Goal: Information Seeking & Learning: Check status

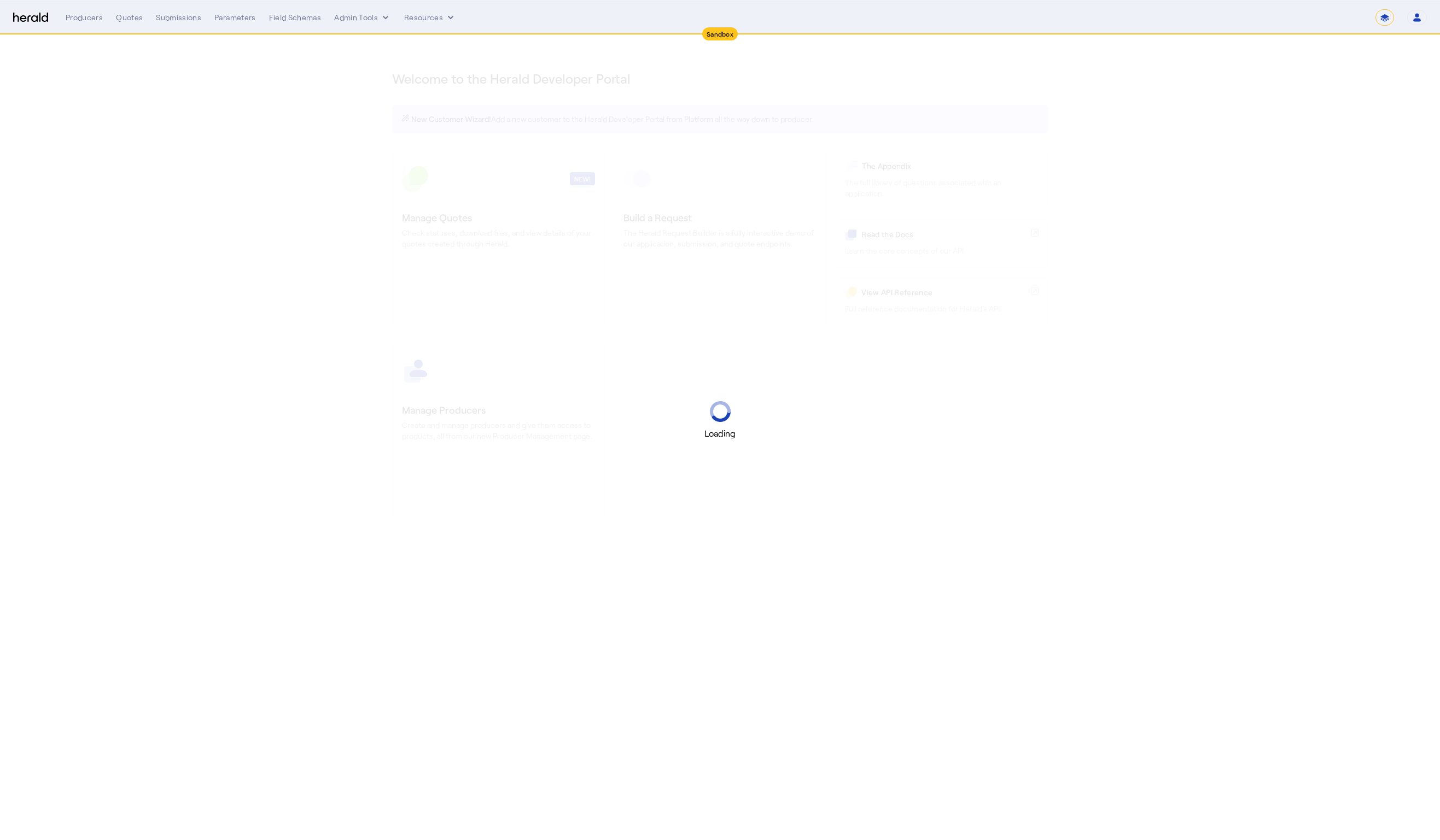
select select "*******"
select select "pfm_2v8p_herald_api"
click at [1385, 18] on select "**********" at bounding box center [1384, 18] width 18 height 17
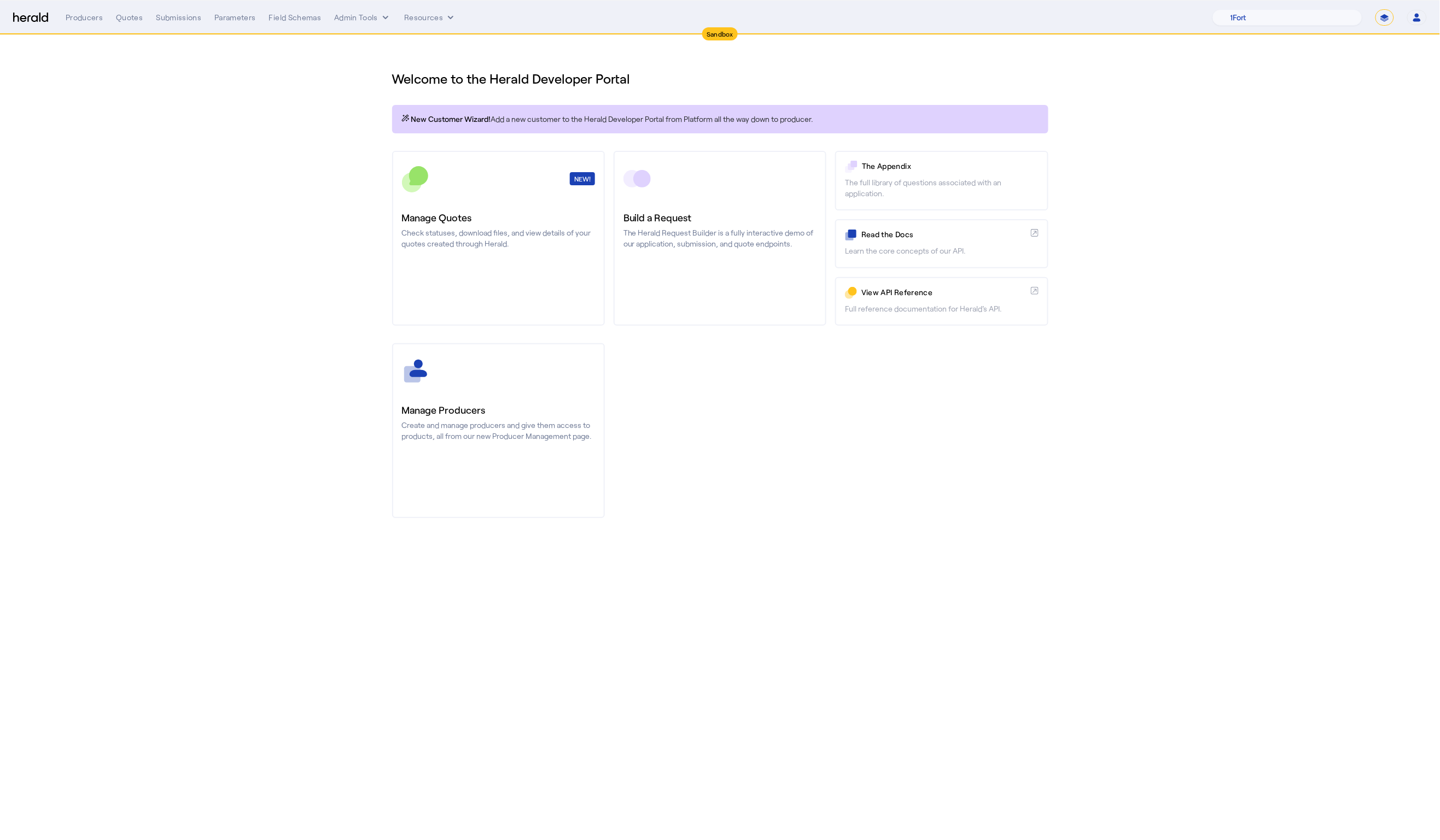
select select "**********"
click at [1375, 10] on select "**********" at bounding box center [1384, 18] width 18 height 17
click at [1291, 14] on select "1Fort Affinity Risk [PERSON_NAME] [PERSON_NAME] CRC Campus Coverage Citadel Fif…" at bounding box center [1308, 18] width 108 height 17
select select "pfm_h3db_crc"
click at [1254, 10] on select "1Fort Affinity Risk [PERSON_NAME] [PERSON_NAME] CRC Campus Coverage Citadel Fif…" at bounding box center [1308, 18] width 108 height 17
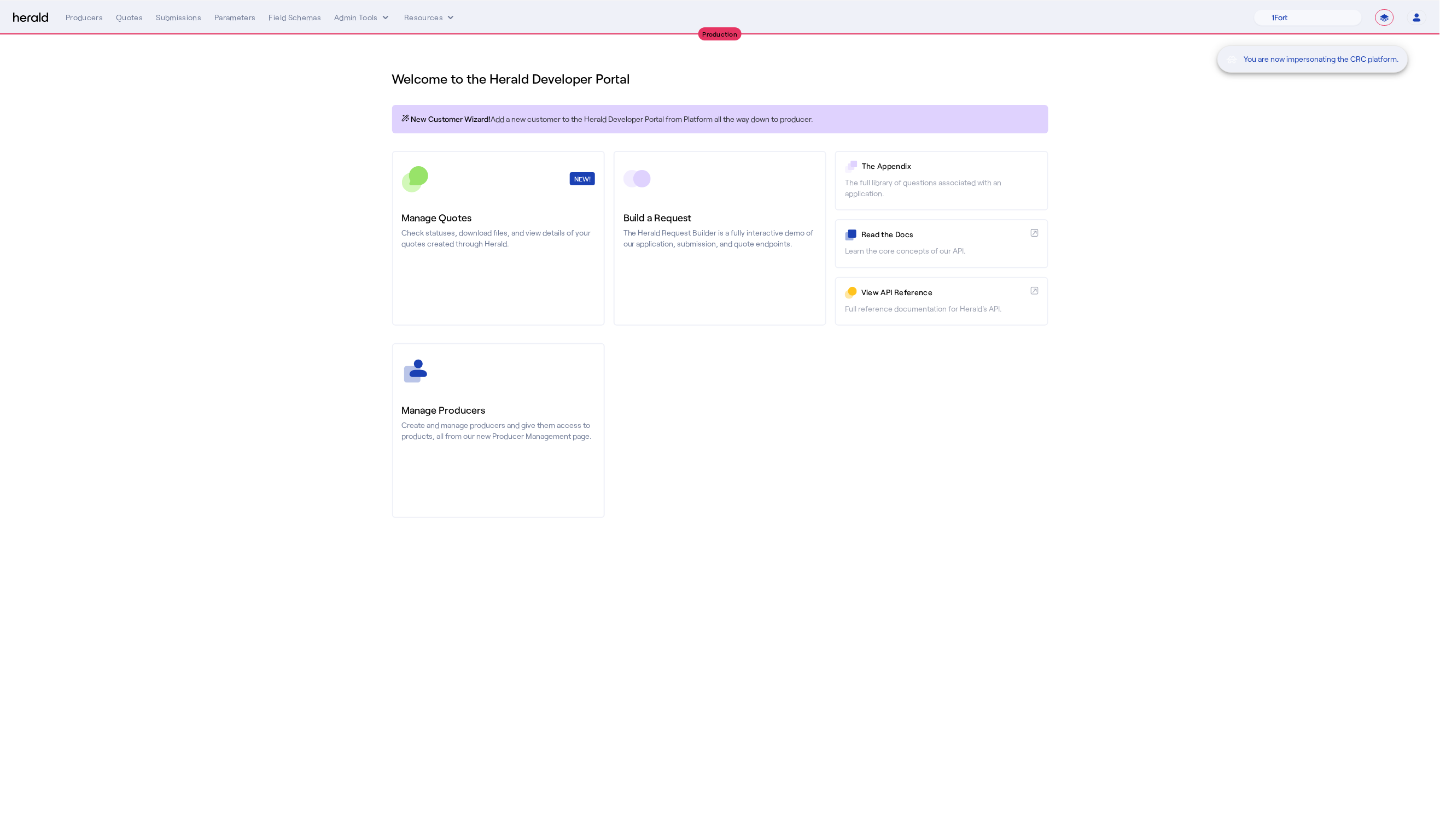
click at [234, 197] on div "You are now impersonating the CRC platform." at bounding box center [720, 420] width 1440 height 840
click at [139, 20] on div "You are now impersonating the CRC platform." at bounding box center [720, 420] width 1440 height 840
click at [129, 22] on div "Quotes" at bounding box center [129, 18] width 27 height 11
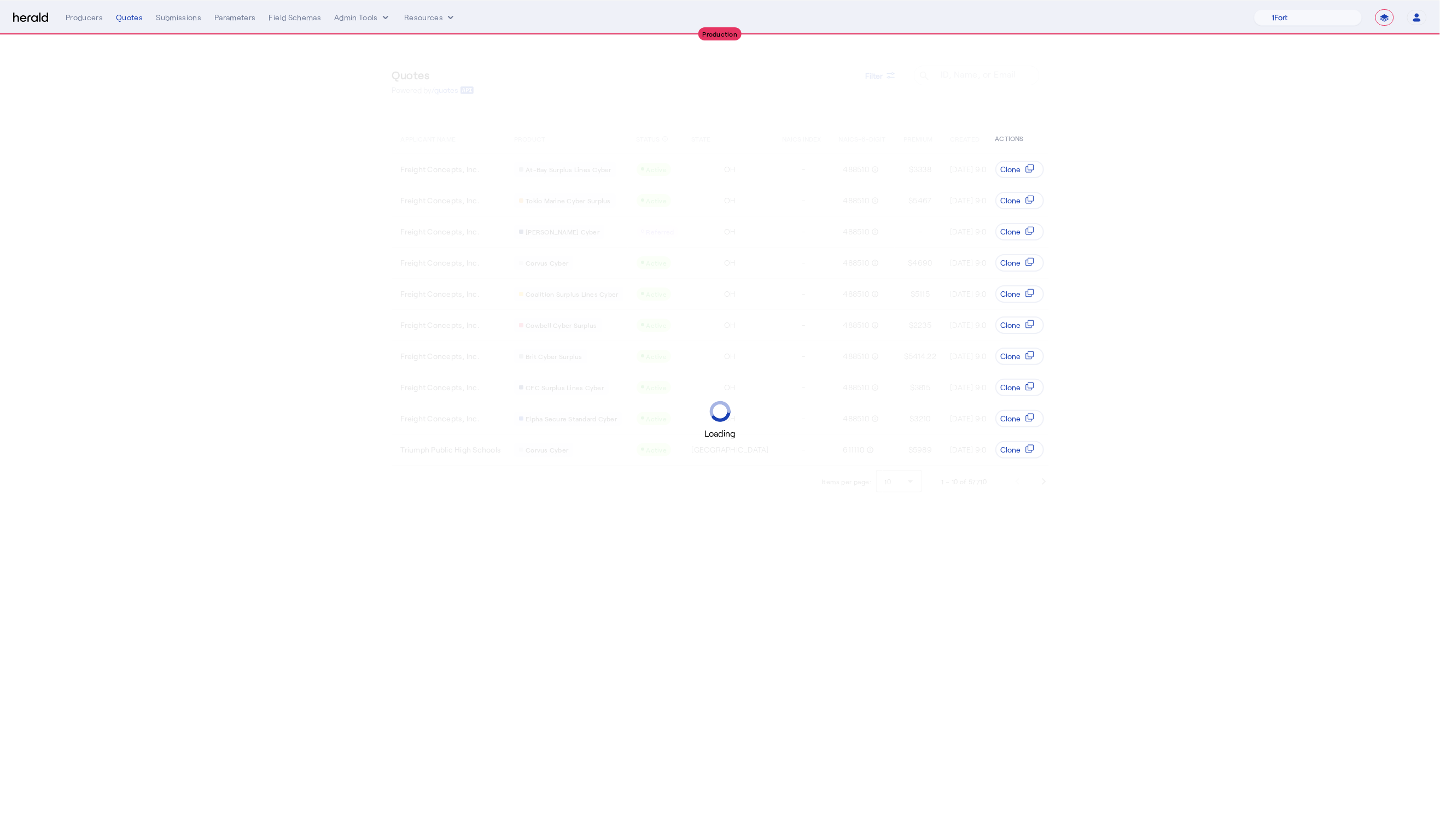
click at [909, 596] on div "Loading" at bounding box center [720, 420] width 1440 height 840
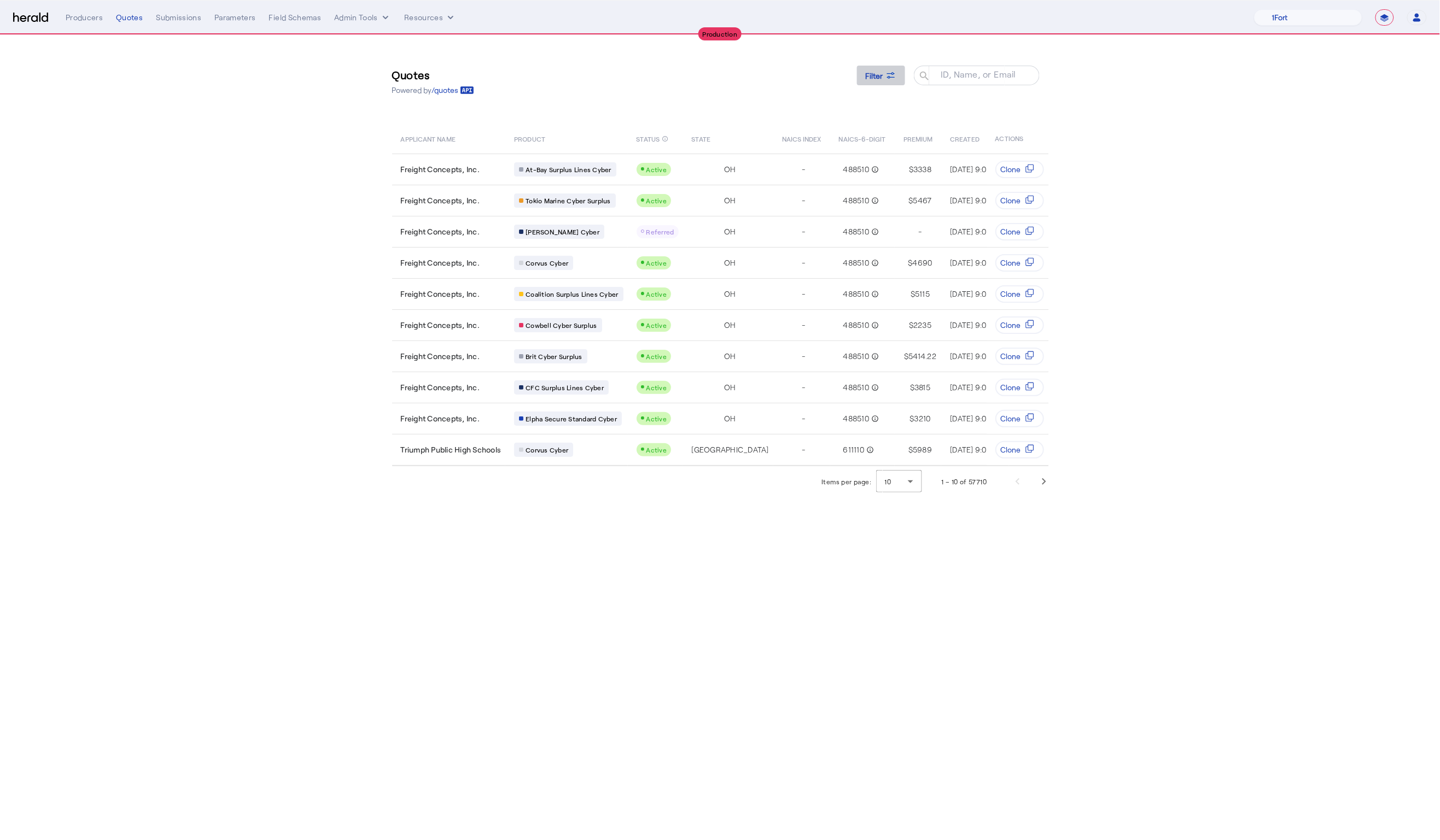
click at [901, 68] on span at bounding box center [880, 75] width 48 height 26
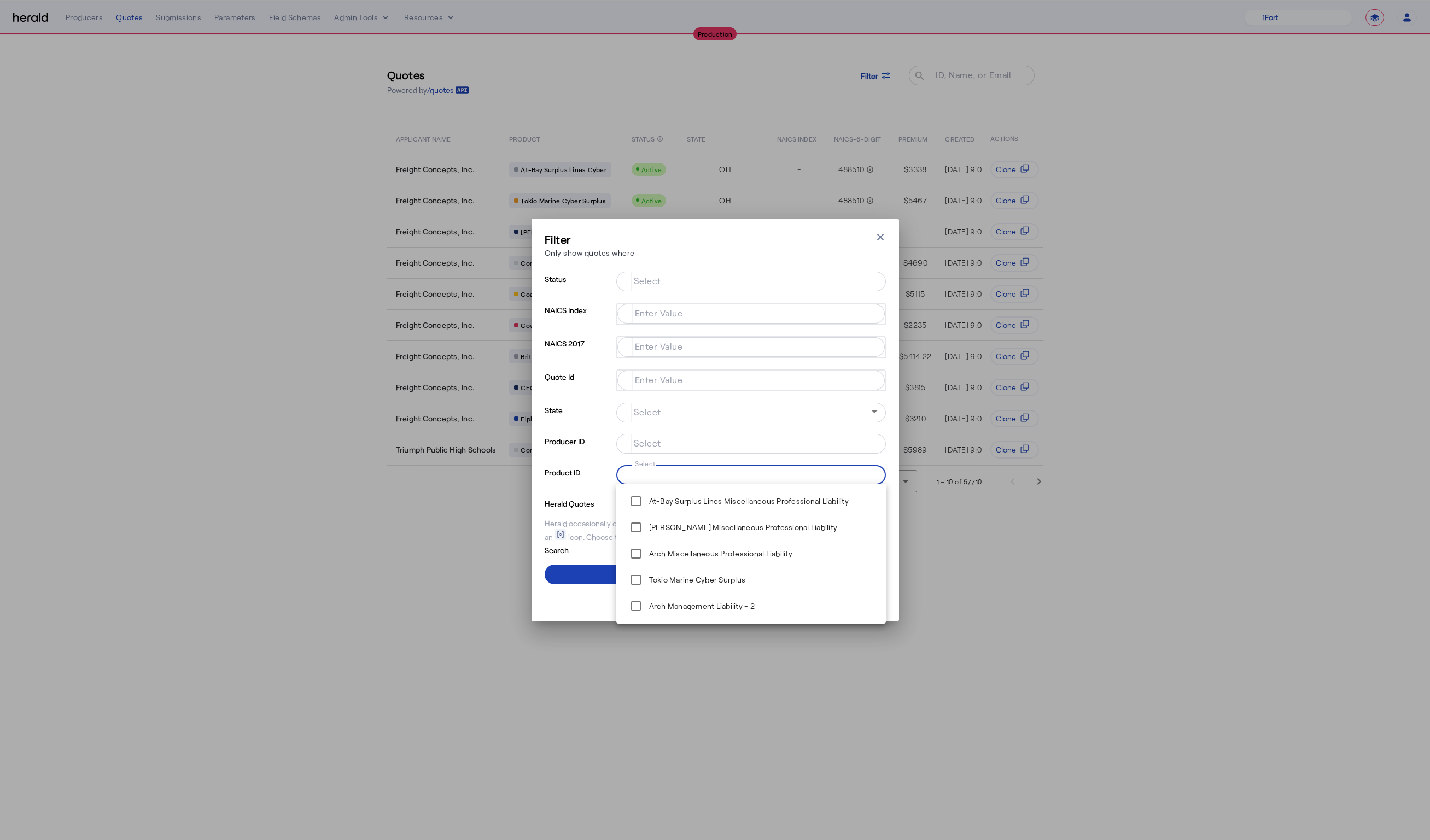
click at [665, 469] on input "Select" at bounding box center [749, 473] width 247 height 13
type input "********"
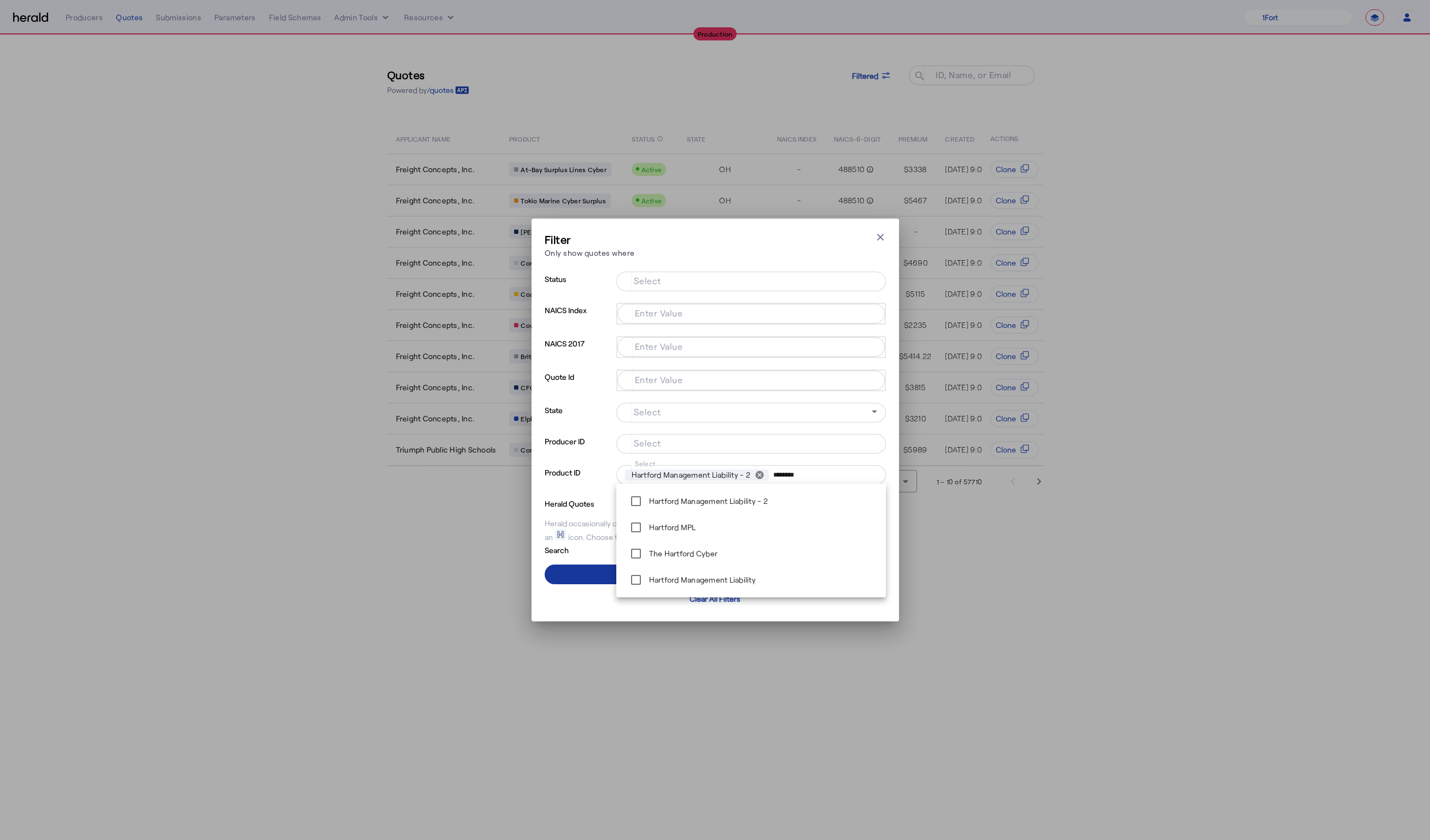
click at [577, 573] on span at bounding box center [715, 574] width 341 height 26
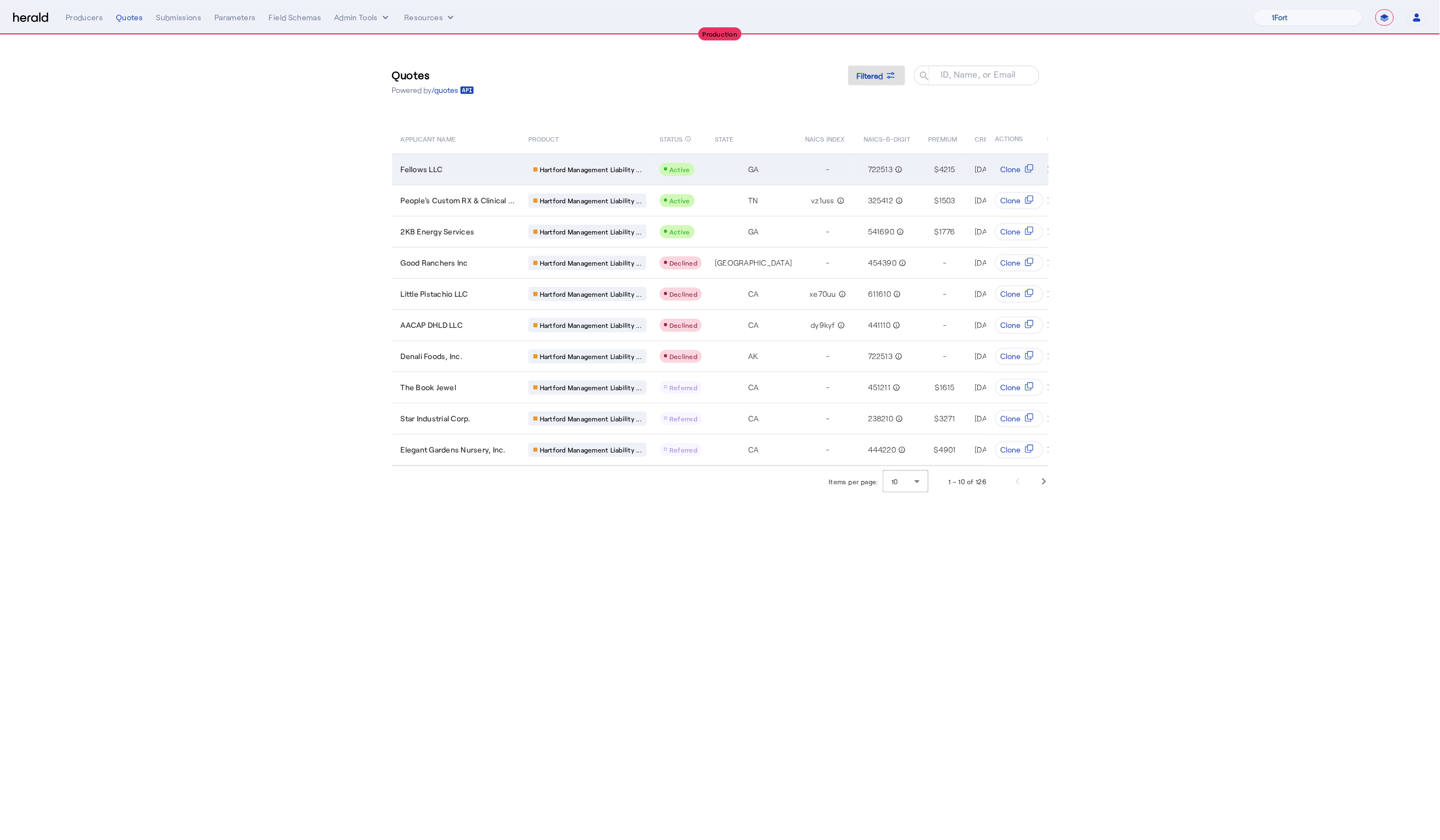
click at [452, 166] on div "Fellows LLC" at bounding box center [458, 169] width 114 height 11
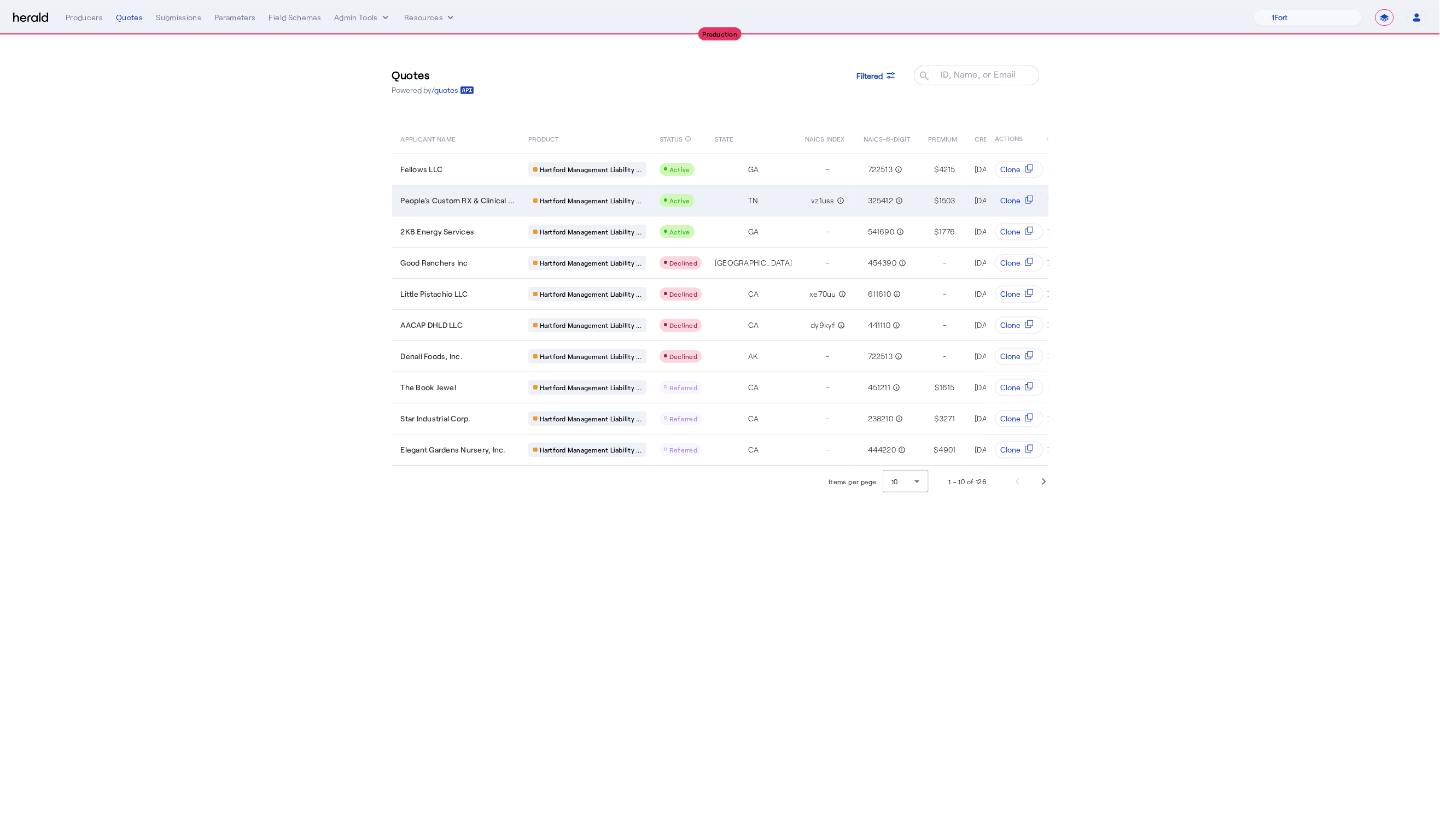
click at [501, 208] on td "People's Custom RX & Clinical ..." at bounding box center [455, 201] width 127 height 32
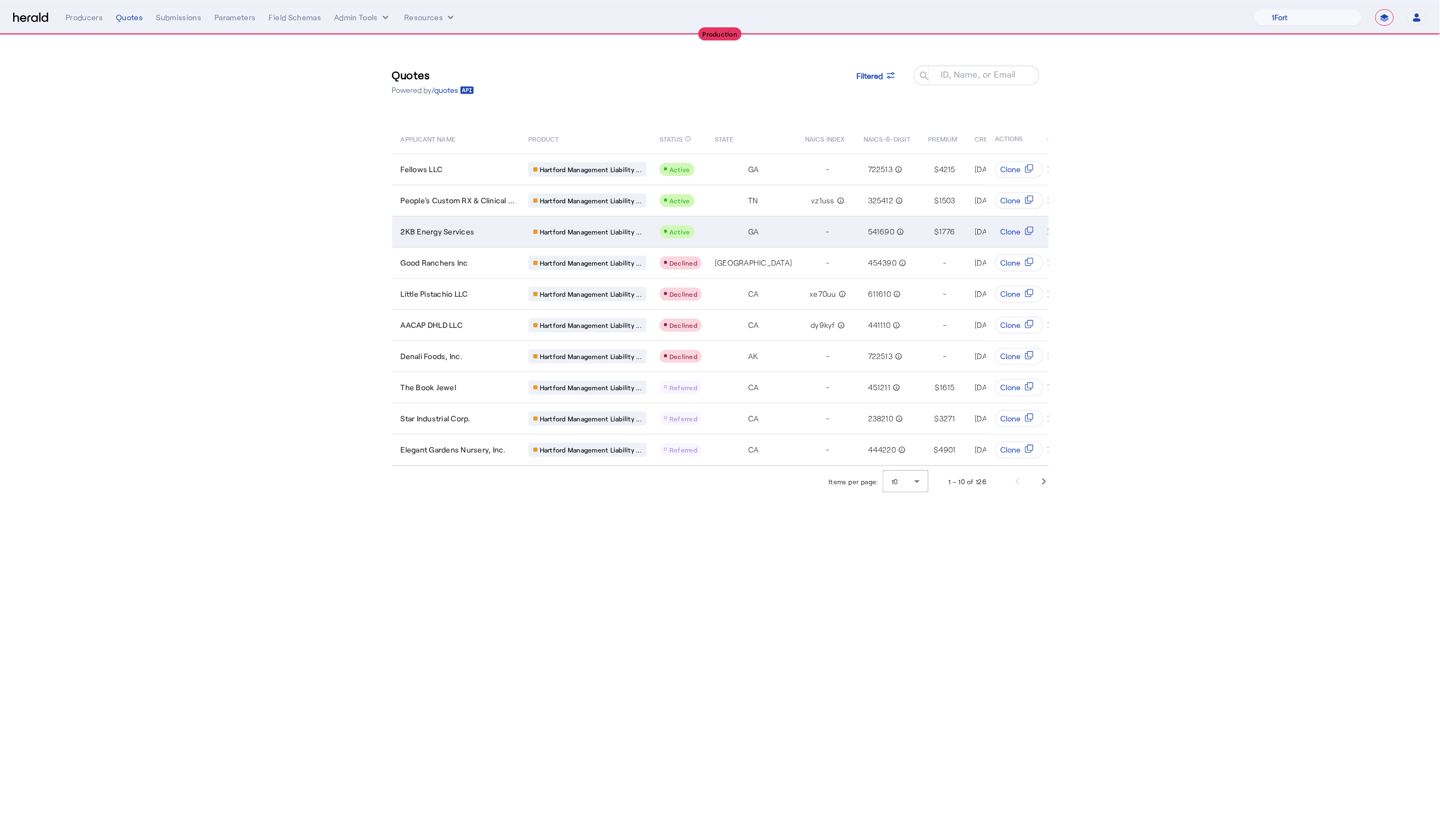
click at [457, 223] on td "2KB Energy Services" at bounding box center [455, 231] width 127 height 32
click at [1278, 13] on select "1Fort Affinity Risk [PERSON_NAME] [PERSON_NAME] CRC Campus Coverage Citadel Fif…" at bounding box center [1308, 18] width 108 height 17
click at [1254, 10] on select "1Fort Affinity Risk [PERSON_NAME] [PERSON_NAME] CRC Campus Coverage Citadel Fif…" at bounding box center [1308, 18] width 108 height 17
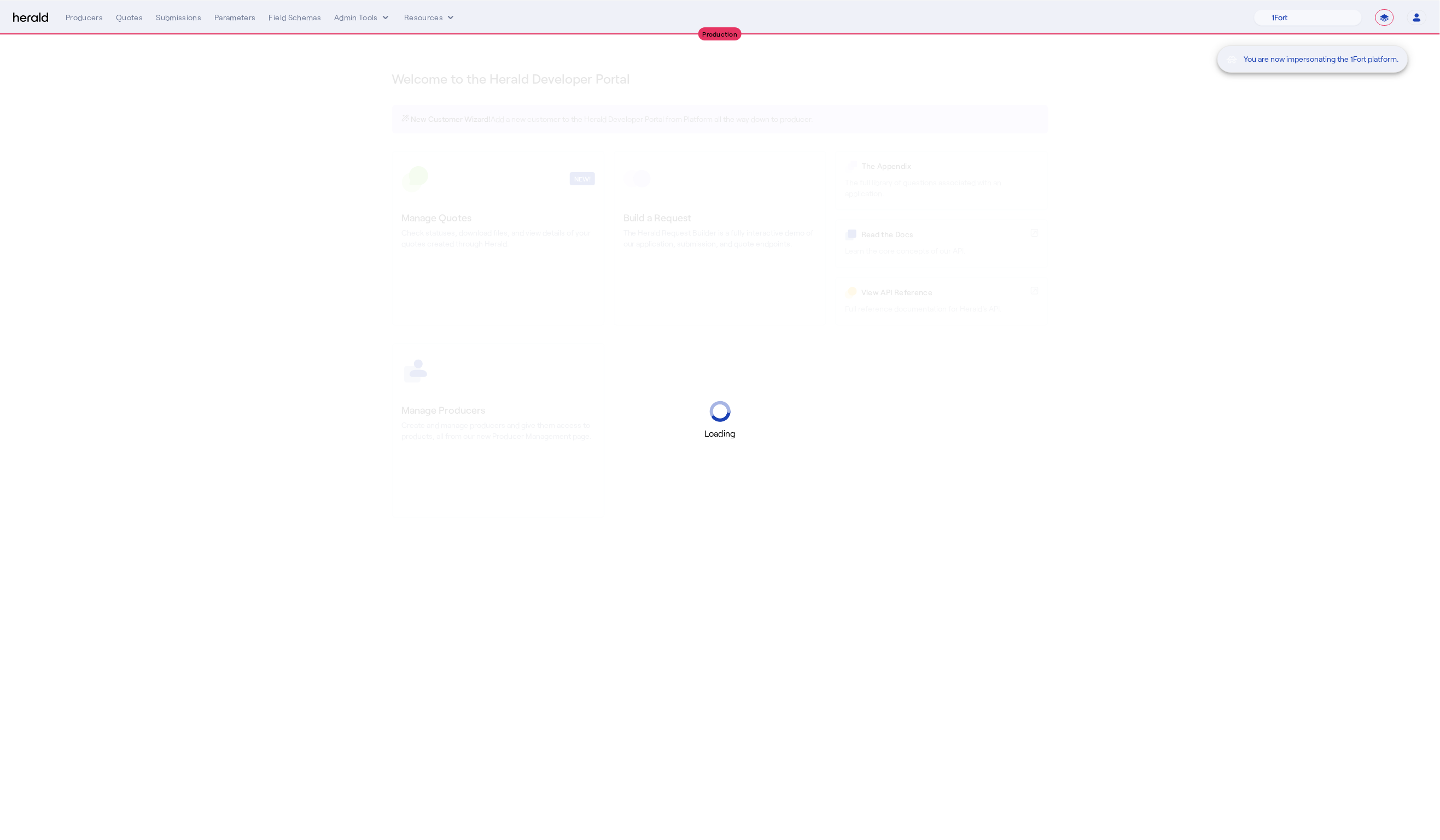
click at [1302, 23] on div "You are now impersonating the 1Fort platform." at bounding box center [1340, 18] width 200 height 36
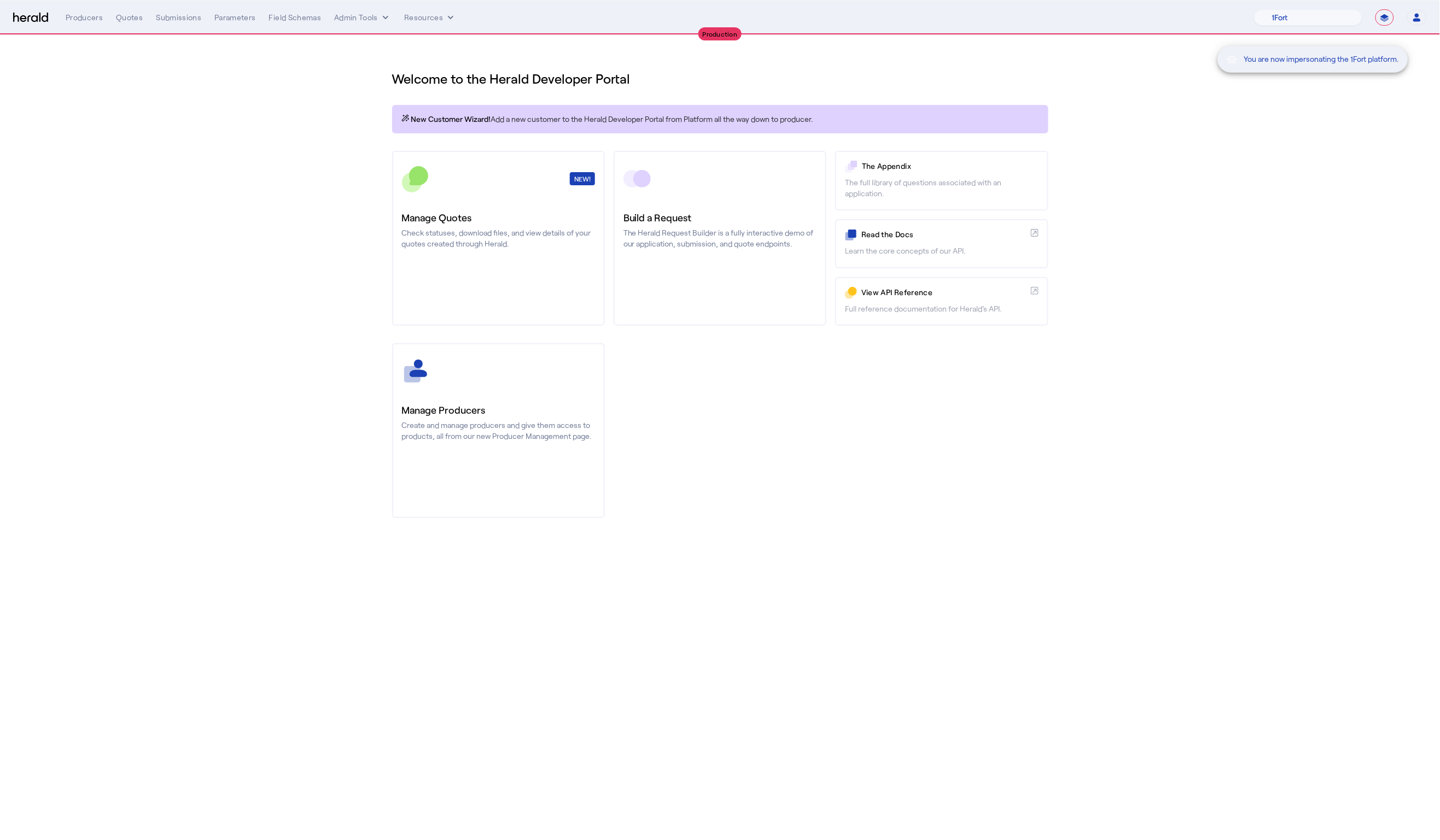
click at [1299, 21] on div "You are now impersonating the 1Fort platform." at bounding box center [1340, 18] width 200 height 36
click at [1287, 18] on div "You are now impersonating the 1Fort platform." at bounding box center [1340, 18] width 200 height 36
click at [1282, 18] on select "1Fort Affinity Risk [PERSON_NAME] [PERSON_NAME] CRC Campus Coverage Citadel Fif…" at bounding box center [1308, 18] width 108 height 17
select select "pfm_z9k1_growthmill"
click at [1254, 10] on select "1Fort Affinity Risk [PERSON_NAME] [PERSON_NAME] CRC Campus Coverage Citadel Fif…" at bounding box center [1308, 18] width 108 height 17
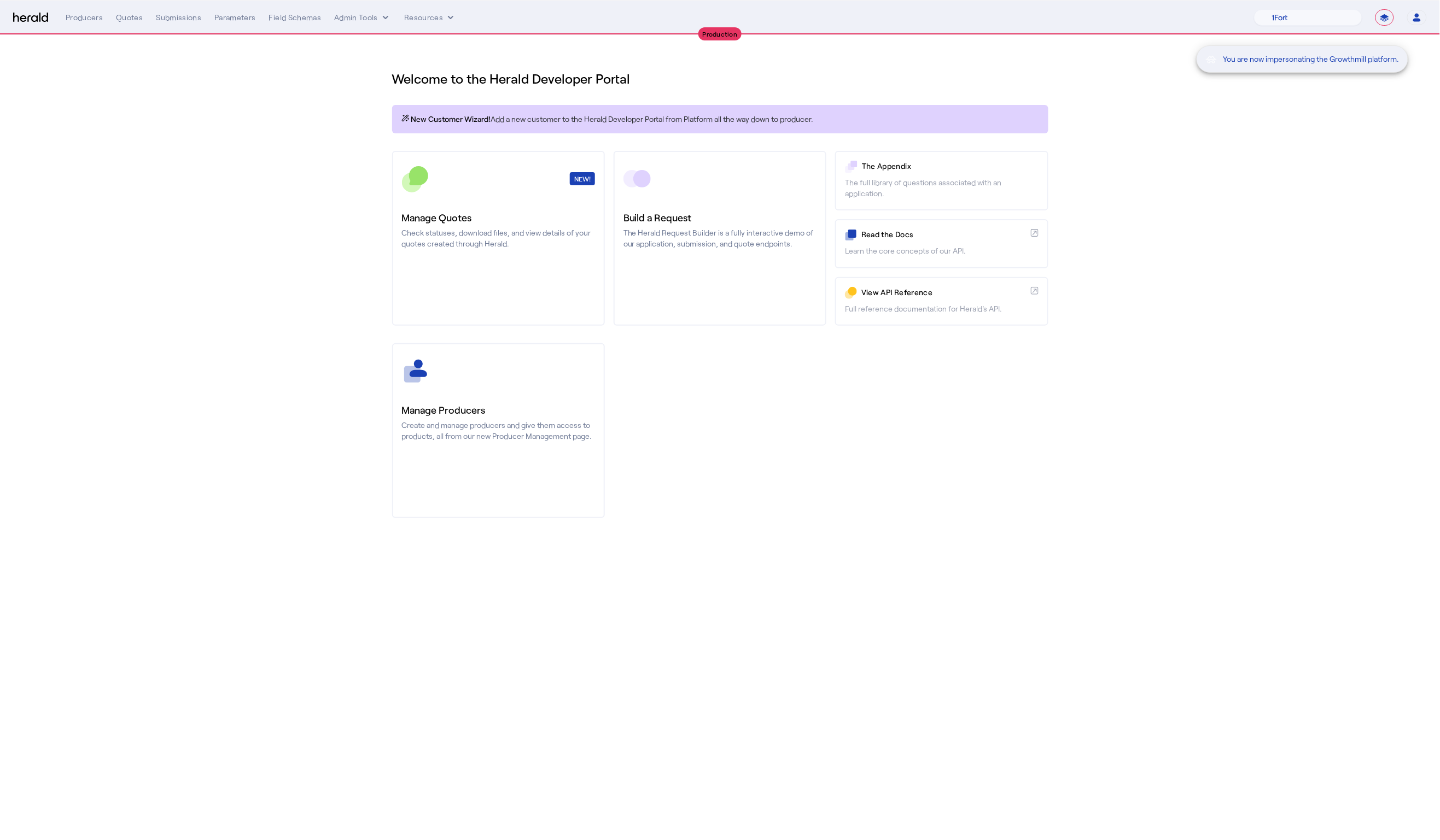
click at [257, 153] on div "You are now impersonating the Growthmill platform." at bounding box center [720, 420] width 1440 height 840
click at [130, 17] on div "You are now impersonating the Growthmill platform." at bounding box center [720, 420] width 1440 height 840
click at [127, 19] on div "Quotes" at bounding box center [129, 18] width 27 height 11
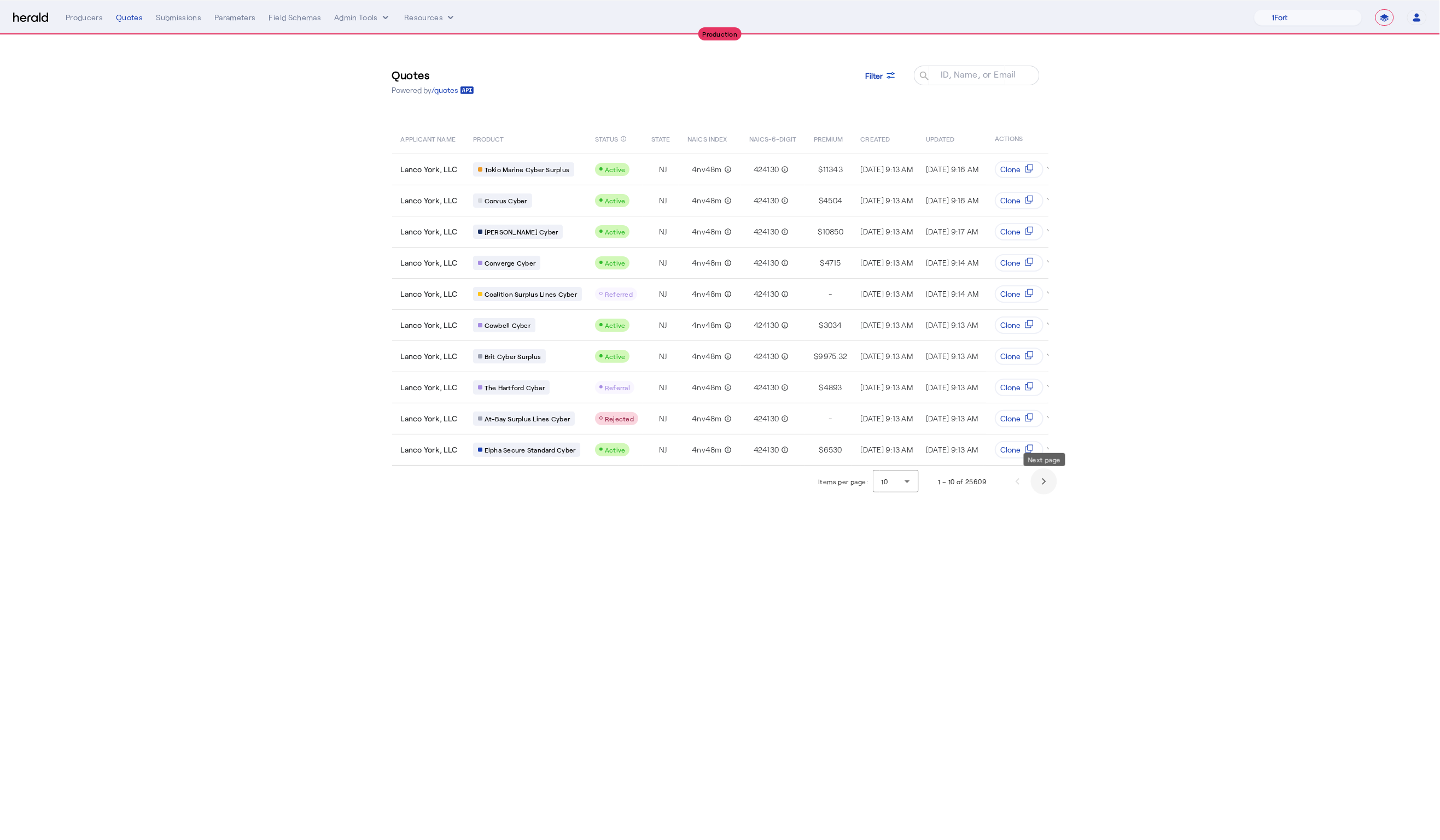
click at [1046, 479] on span "Next page" at bounding box center [1044, 481] width 26 height 26
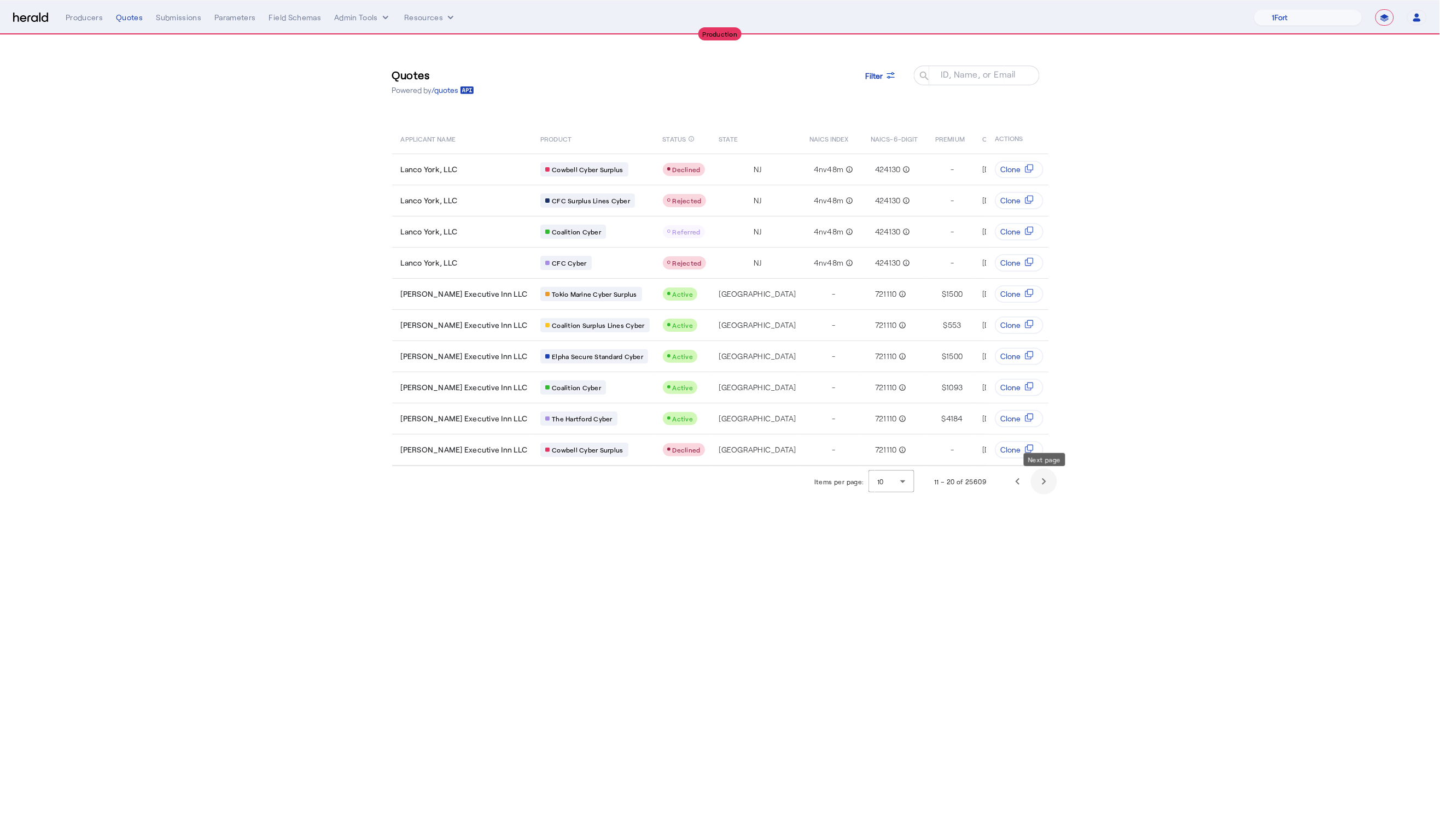
click at [1046, 481] on span "Next page" at bounding box center [1044, 481] width 26 height 26
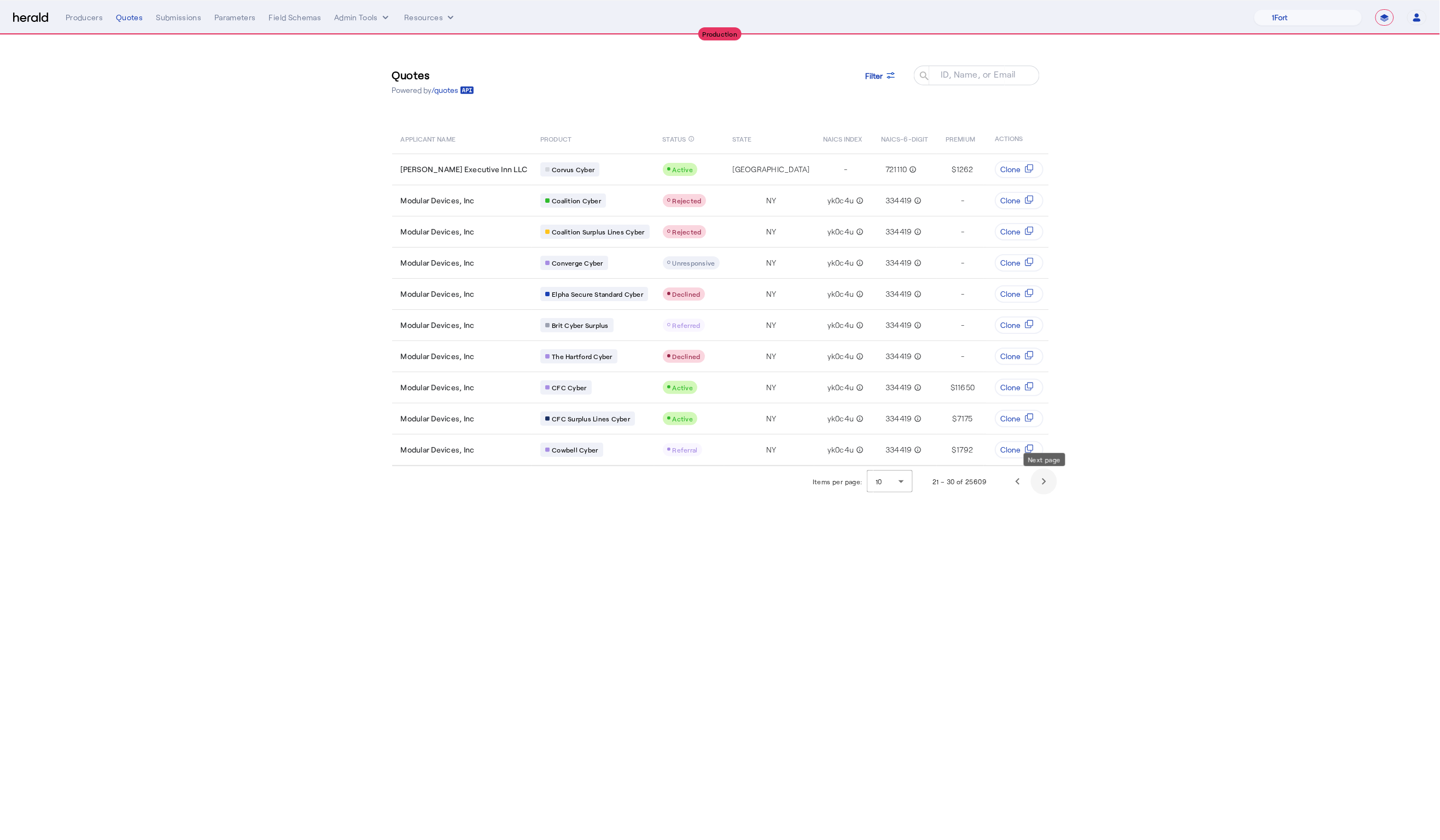
click at [1046, 481] on span "Next page" at bounding box center [1044, 481] width 26 height 26
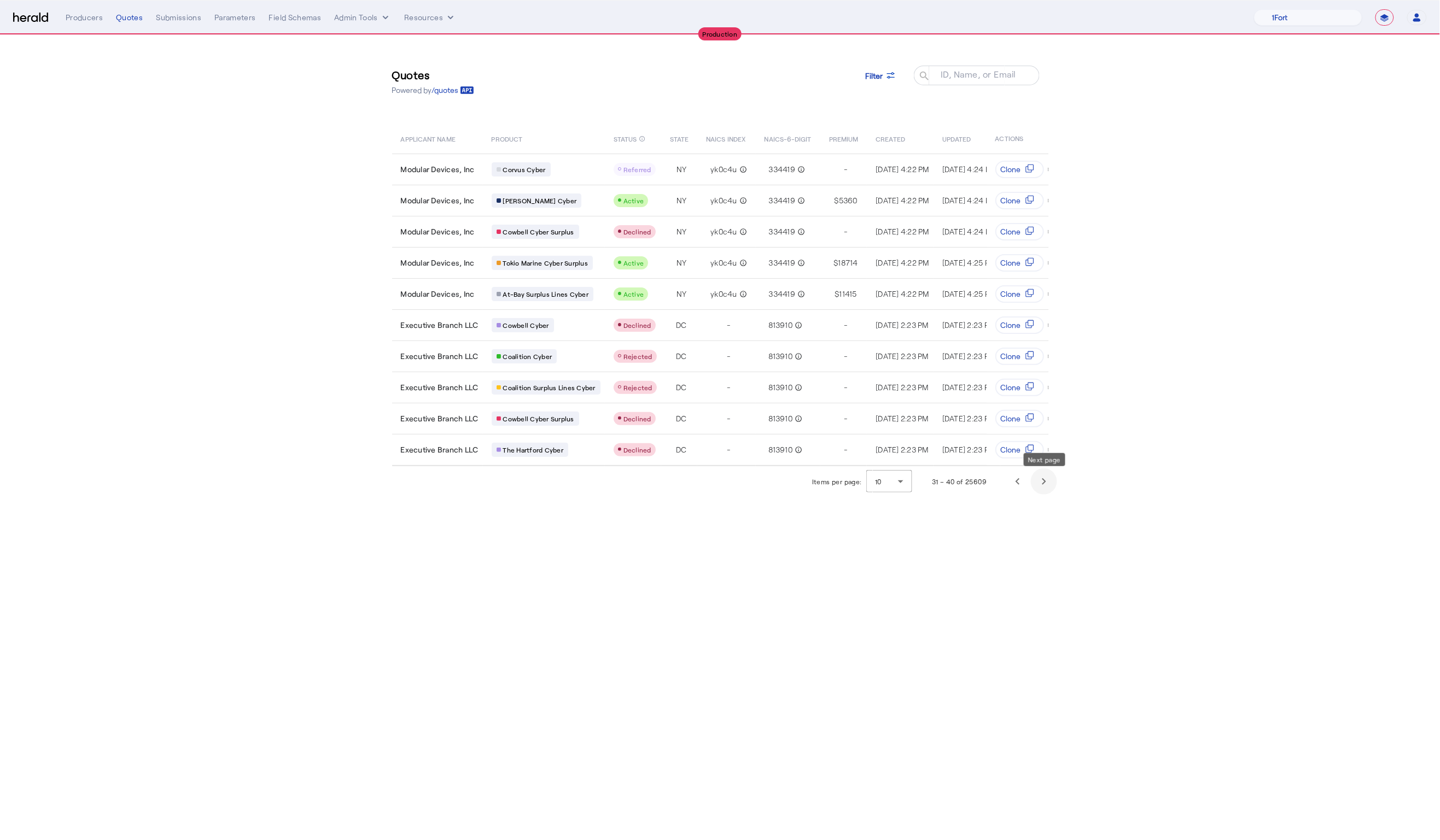
click at [1046, 481] on span "Next page" at bounding box center [1044, 481] width 26 height 26
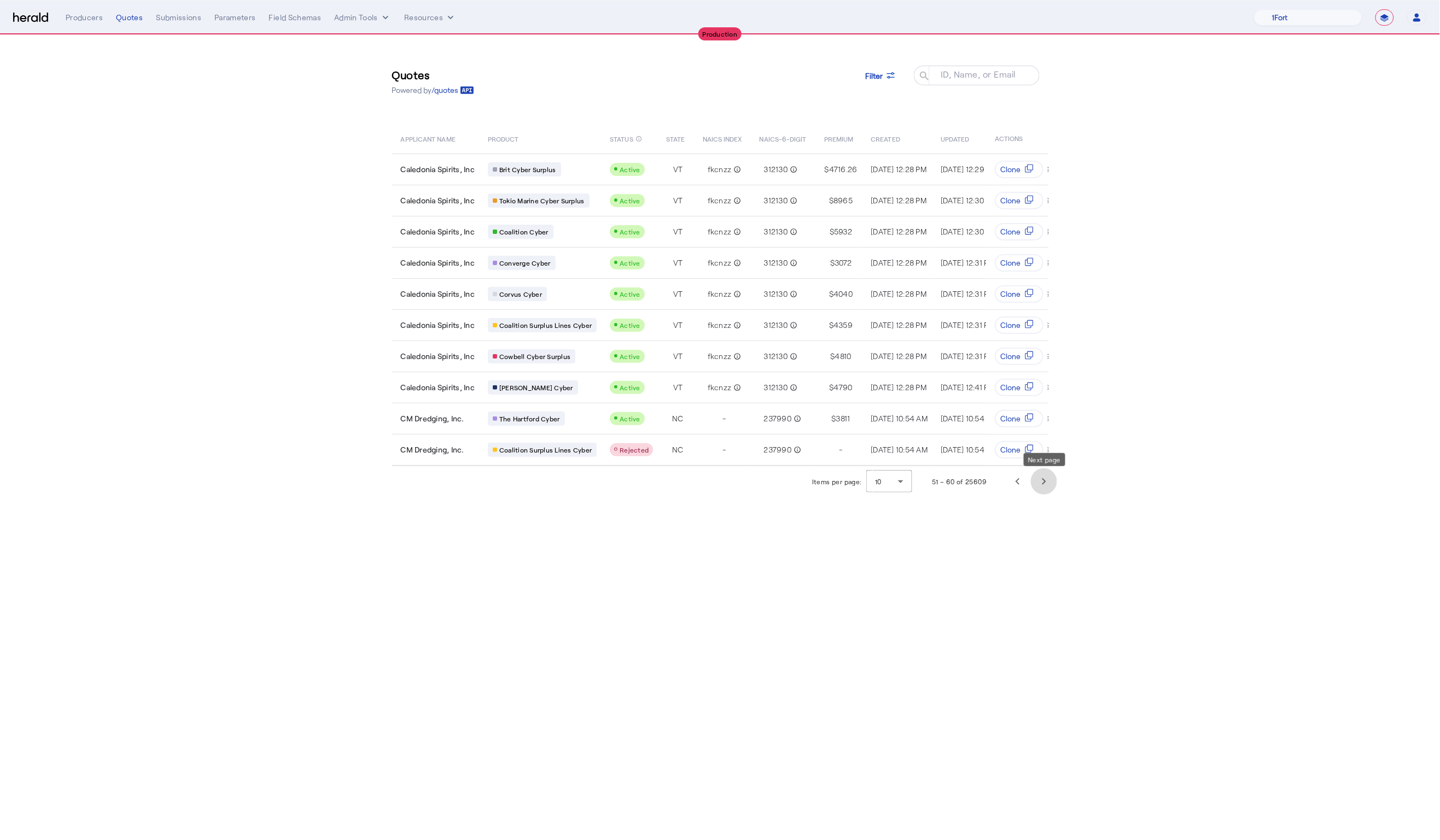
click at [1046, 481] on span "Next page" at bounding box center [1044, 481] width 26 height 26
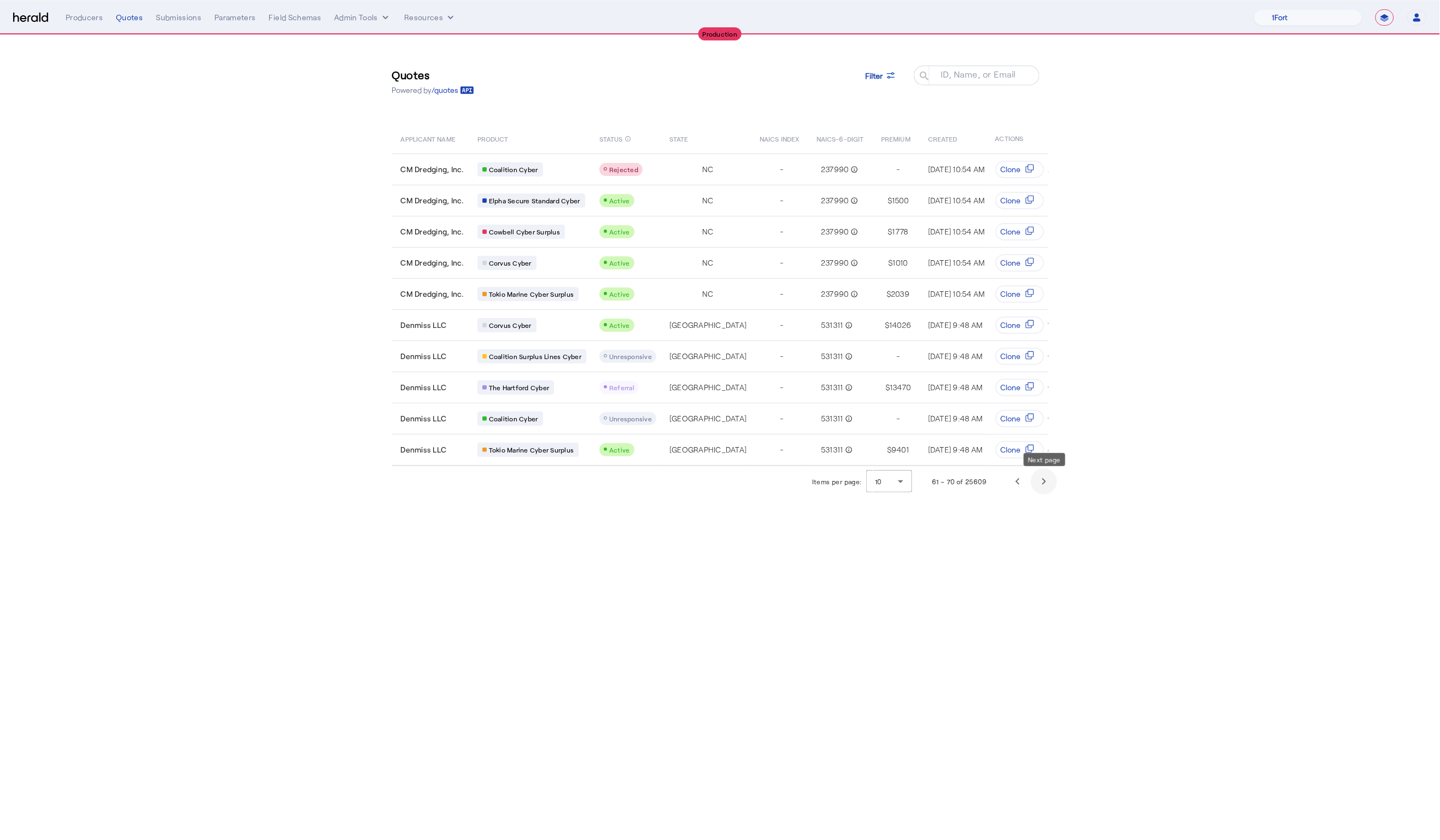
click at [1046, 481] on span "Next page" at bounding box center [1044, 481] width 26 height 26
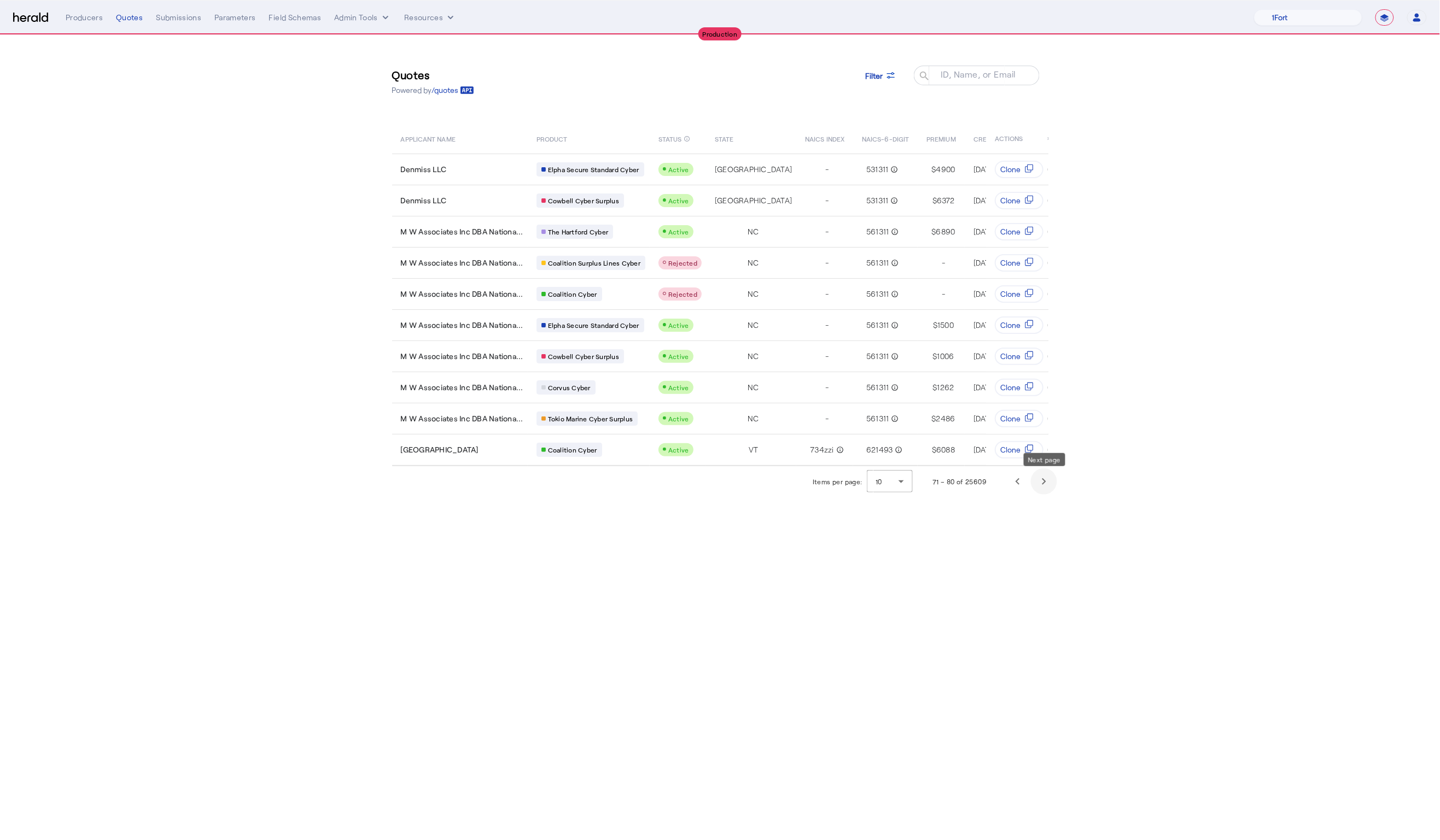
click at [1046, 481] on span "Next page" at bounding box center [1044, 481] width 26 height 26
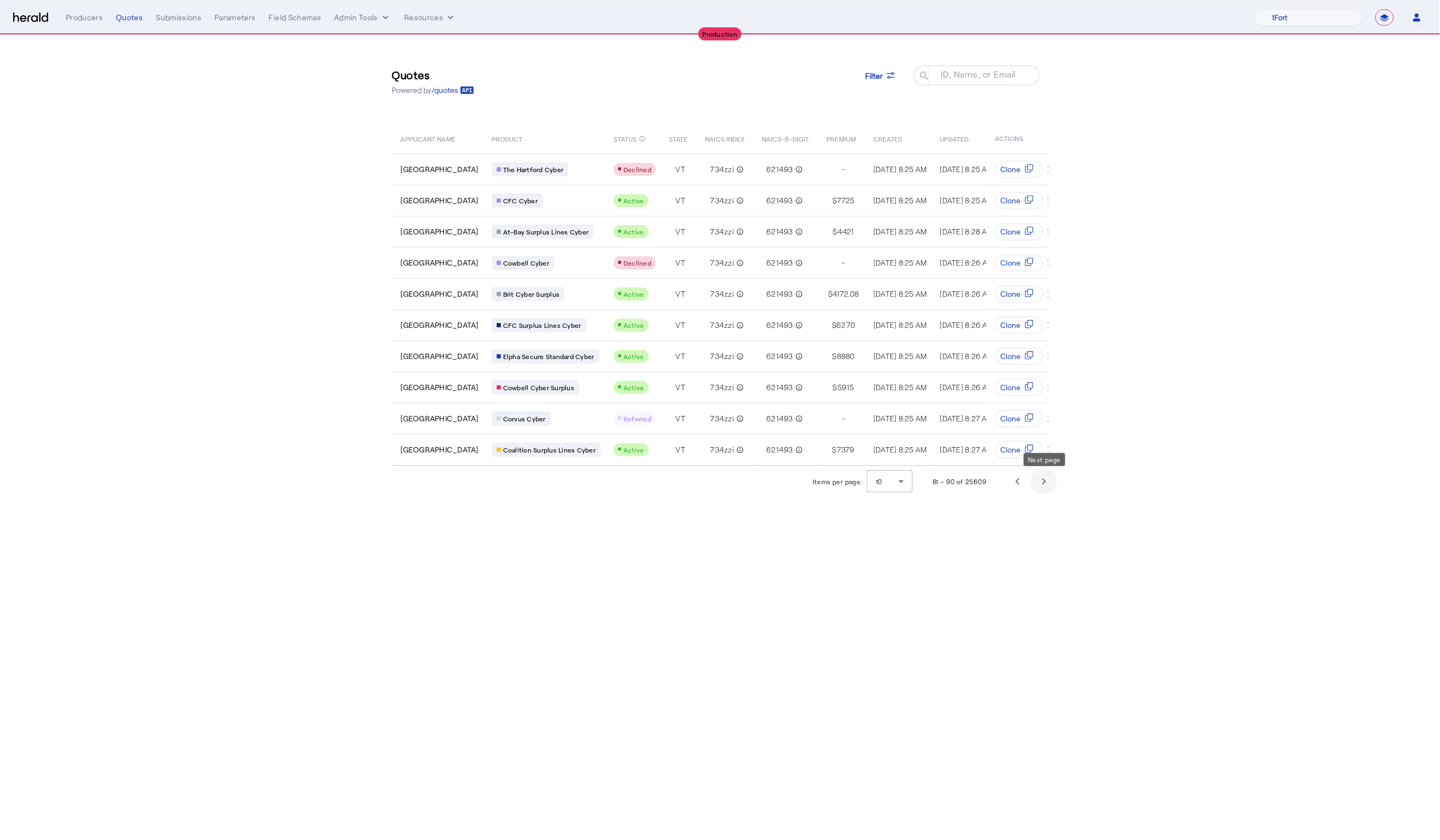
click at [1046, 481] on span "Next page" at bounding box center [1044, 481] width 26 height 26
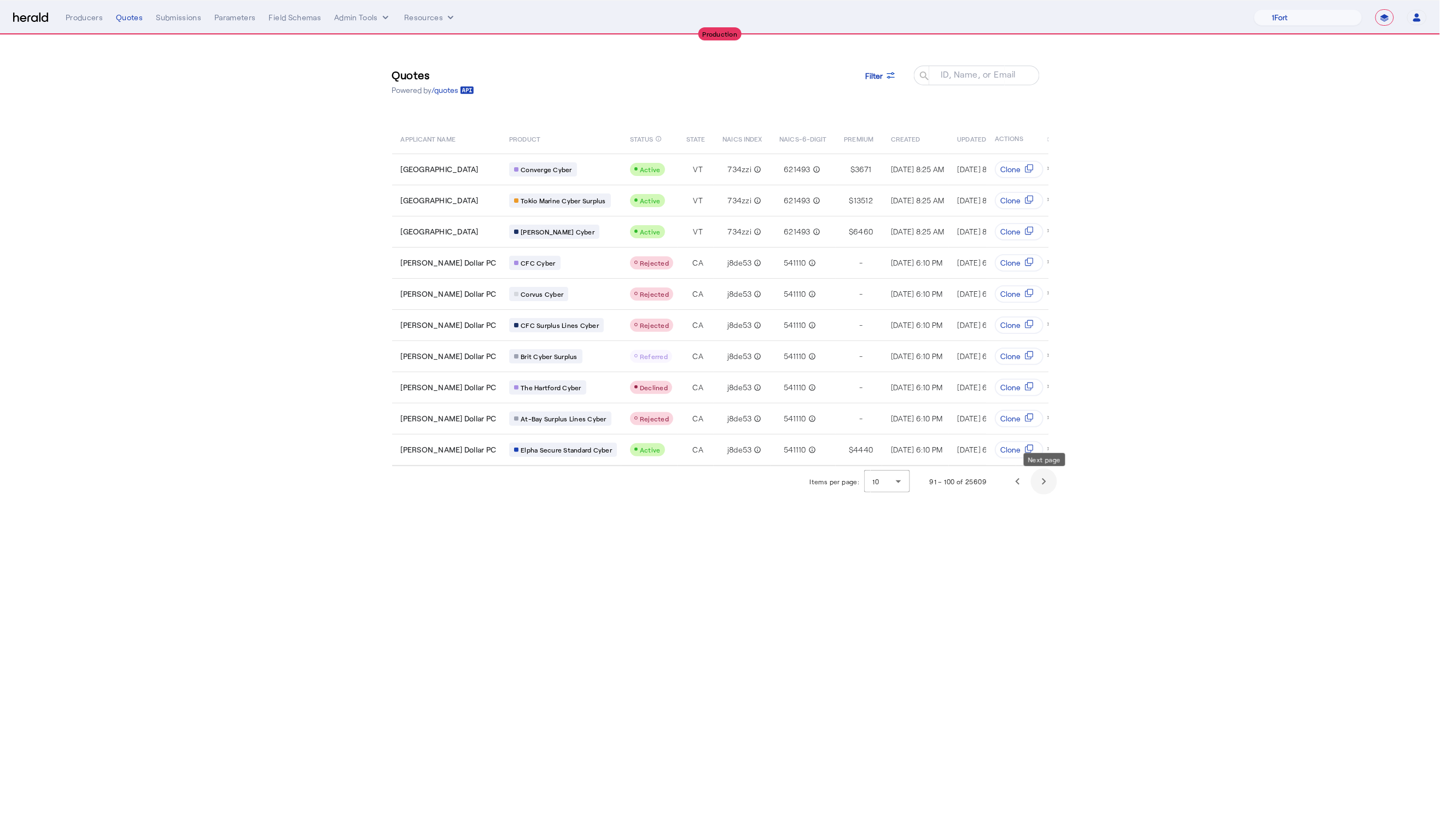
click at [1046, 481] on span "Next page" at bounding box center [1044, 481] width 26 height 26
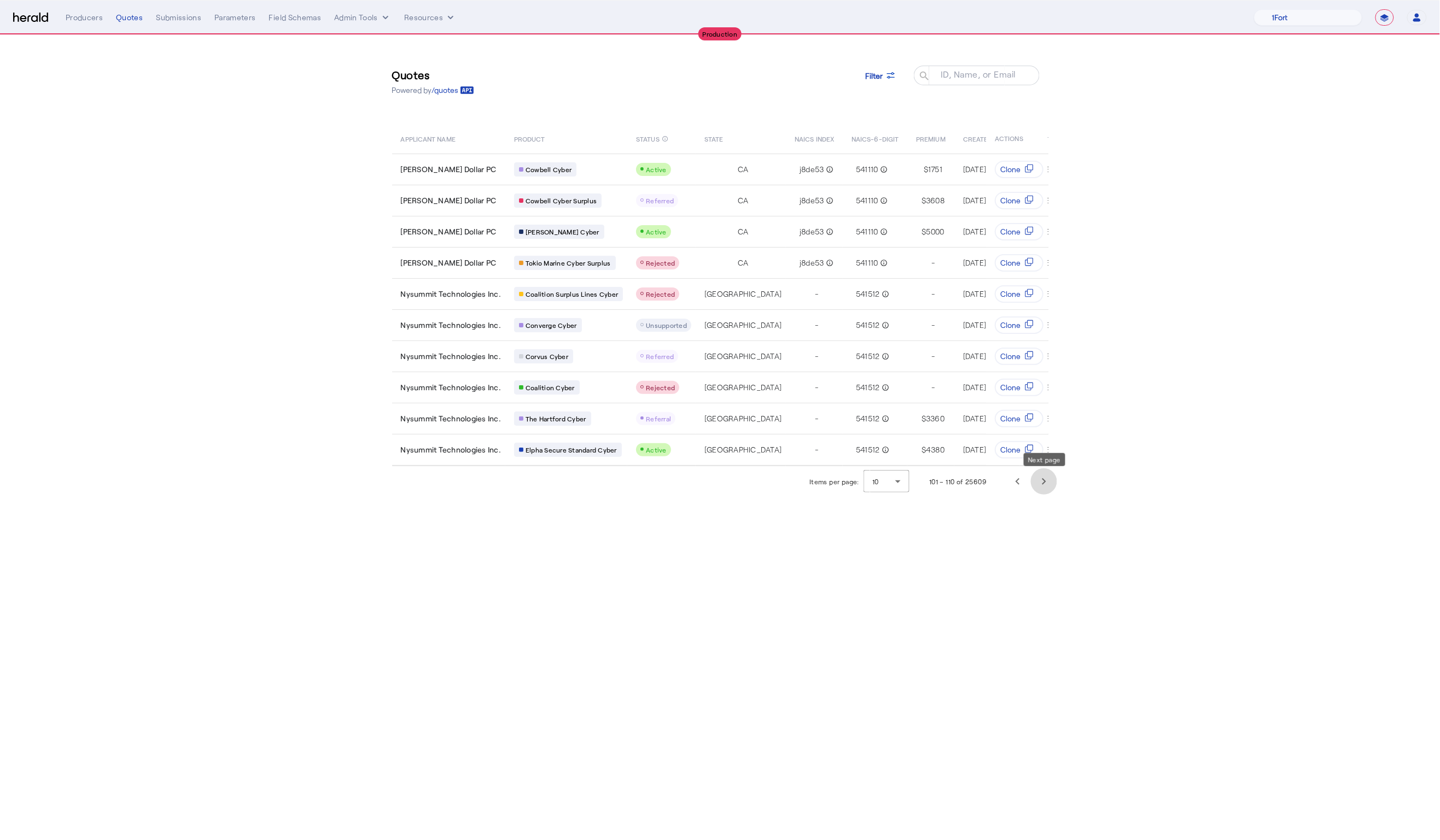
click at [1046, 481] on span "Next page" at bounding box center [1044, 481] width 26 height 26
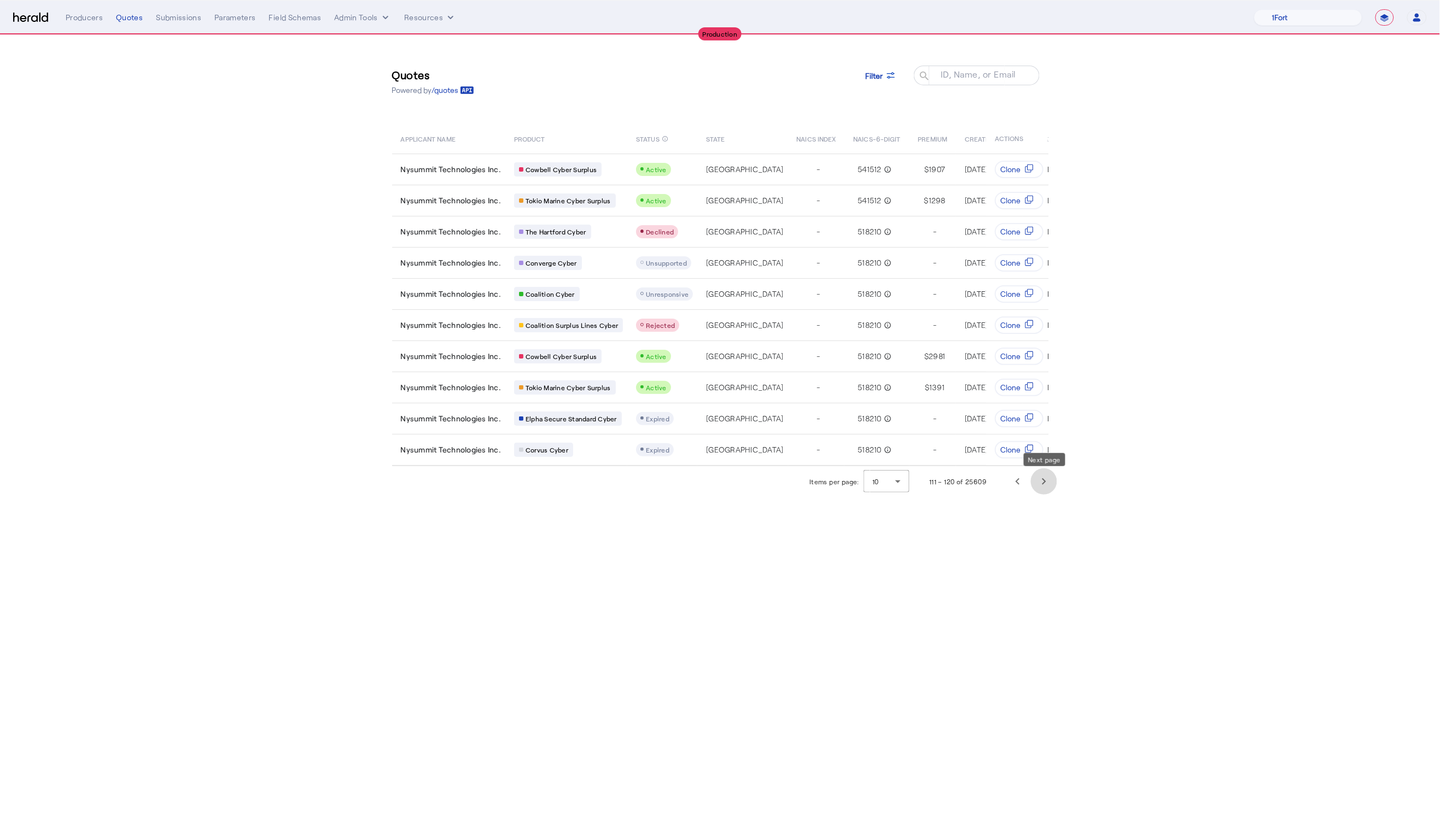
click at [1046, 481] on span "Next page" at bounding box center [1044, 481] width 26 height 26
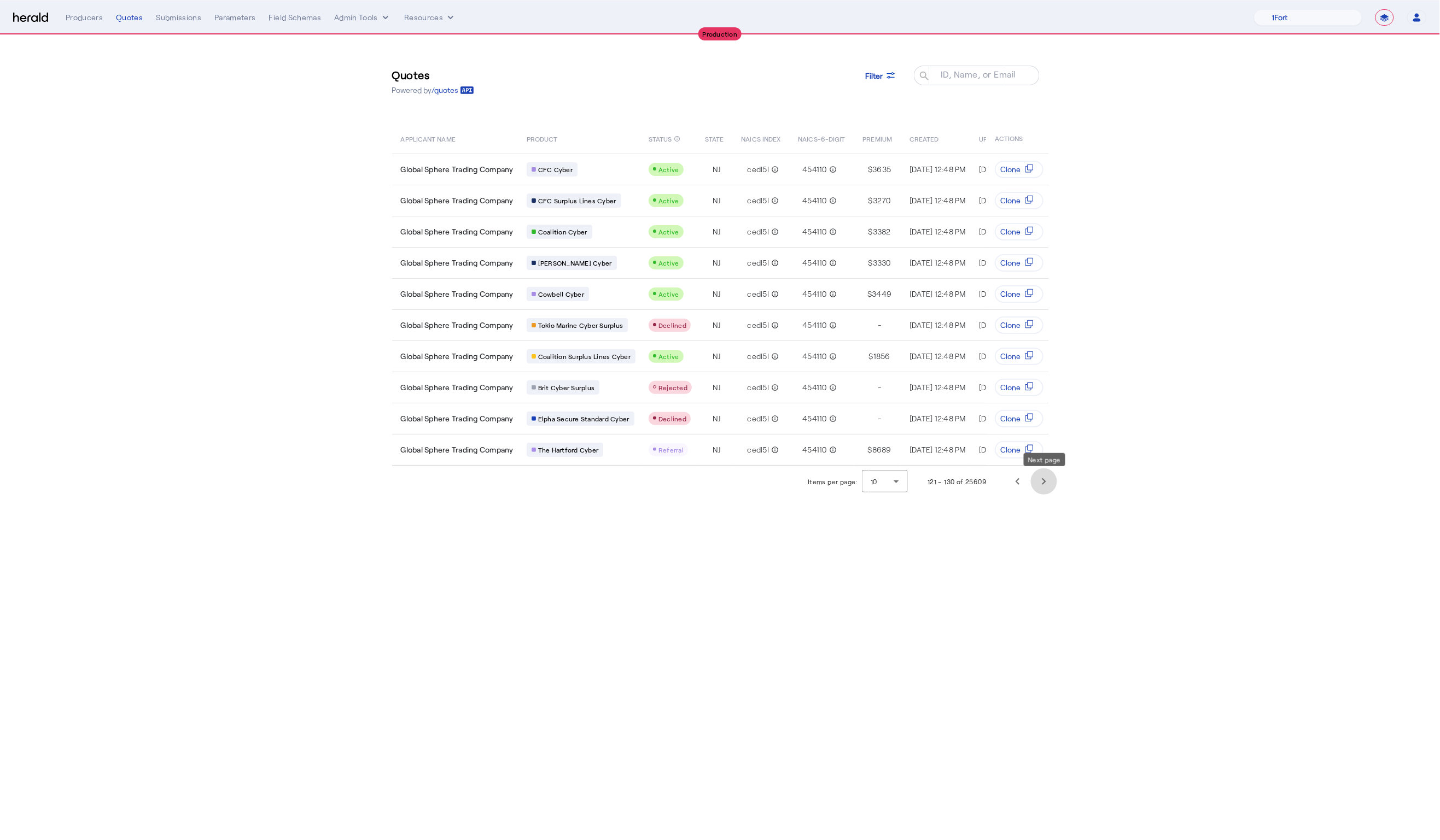
click at [1046, 481] on span "Next page" at bounding box center [1044, 481] width 26 height 26
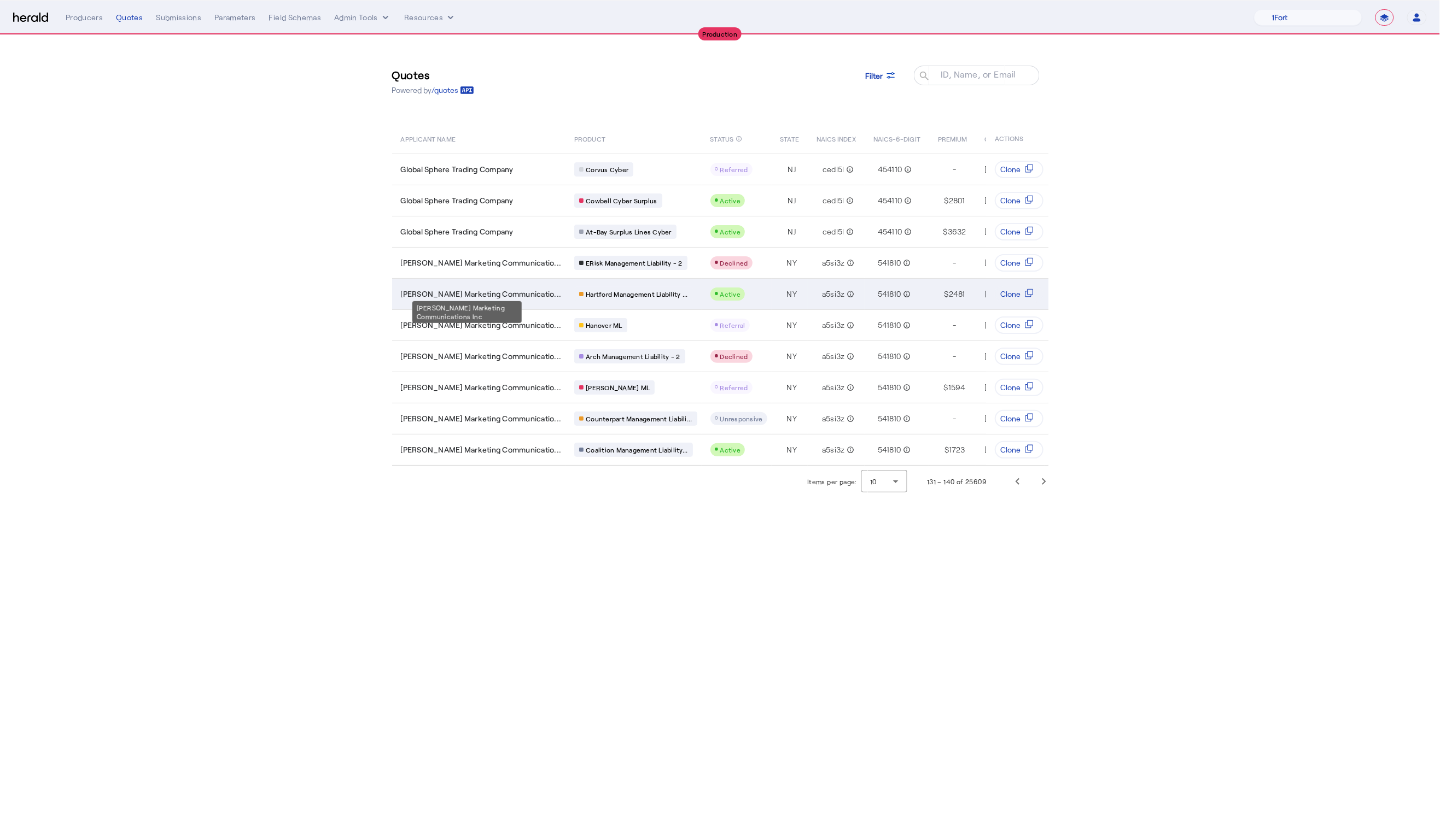
click at [501, 288] on span "[PERSON_NAME] Marketing Communicatio..." at bounding box center [481, 294] width 160 height 11
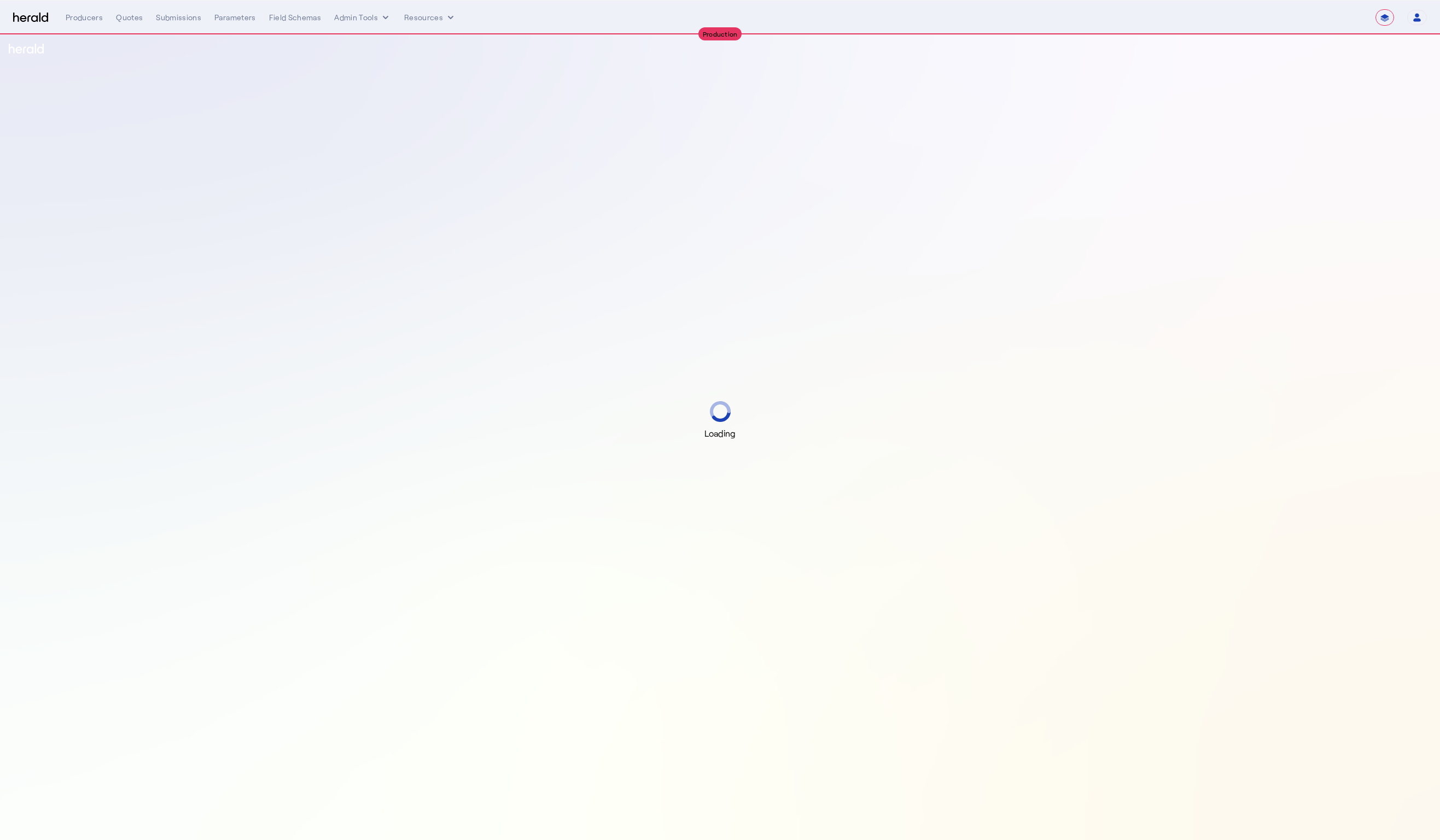
select select "**********"
